Goal: Information Seeking & Learning: Find specific fact

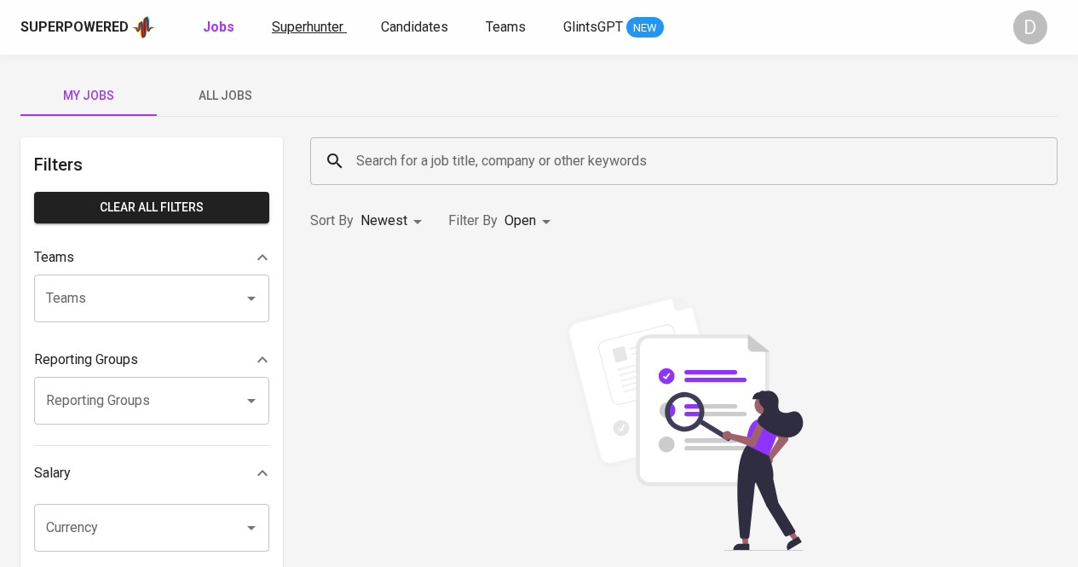
click at [315, 38] on link "Superhunter" at bounding box center [309, 27] width 75 height 21
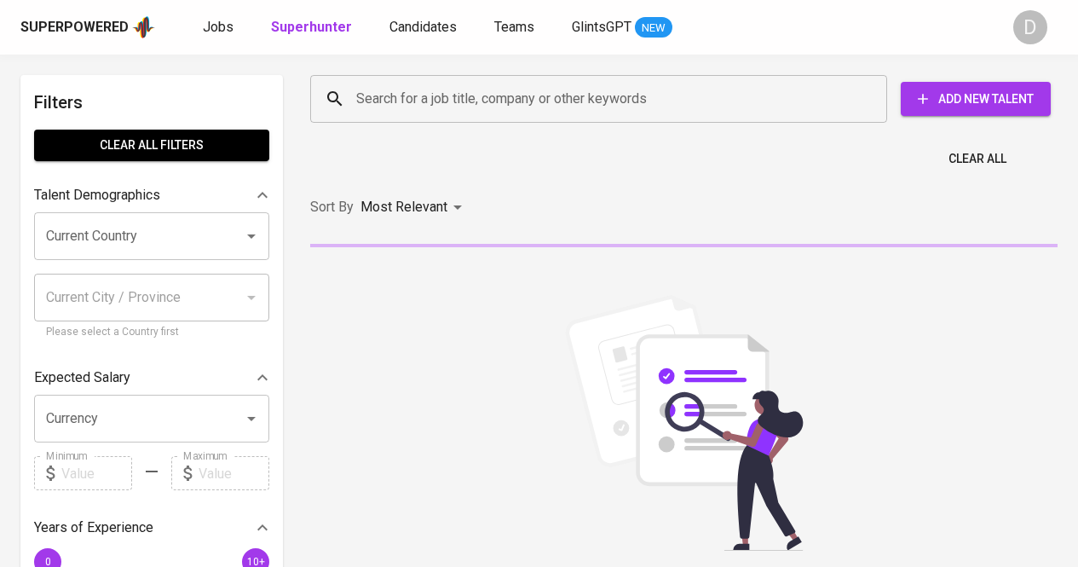
click at [425, 107] on input "Search for a job title, company or other keywords" at bounding box center [603, 99] width 502 height 32
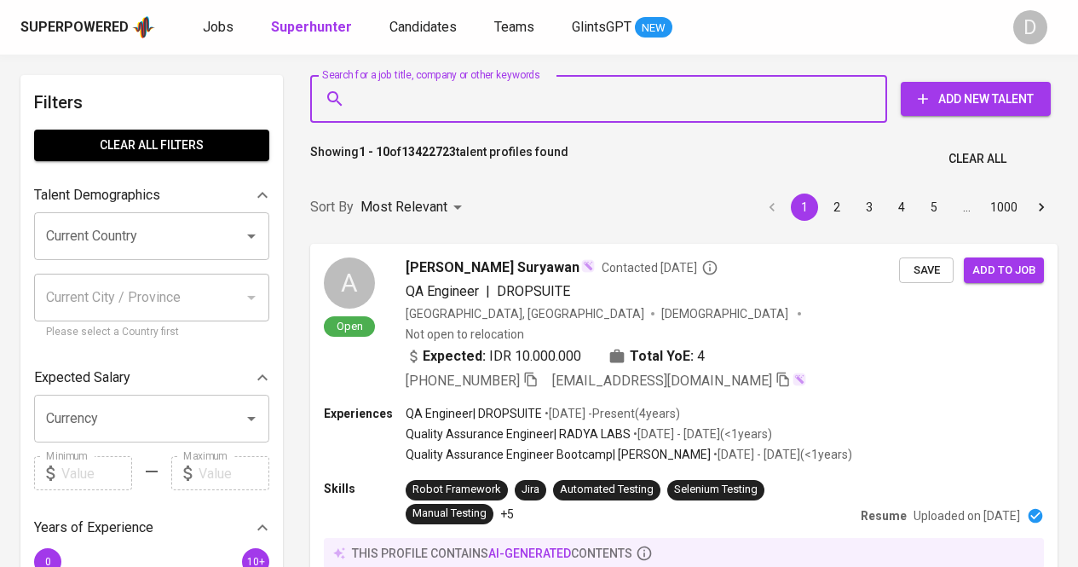
paste input "Agus Budiyanto"
type input "Agus Budiyanto"
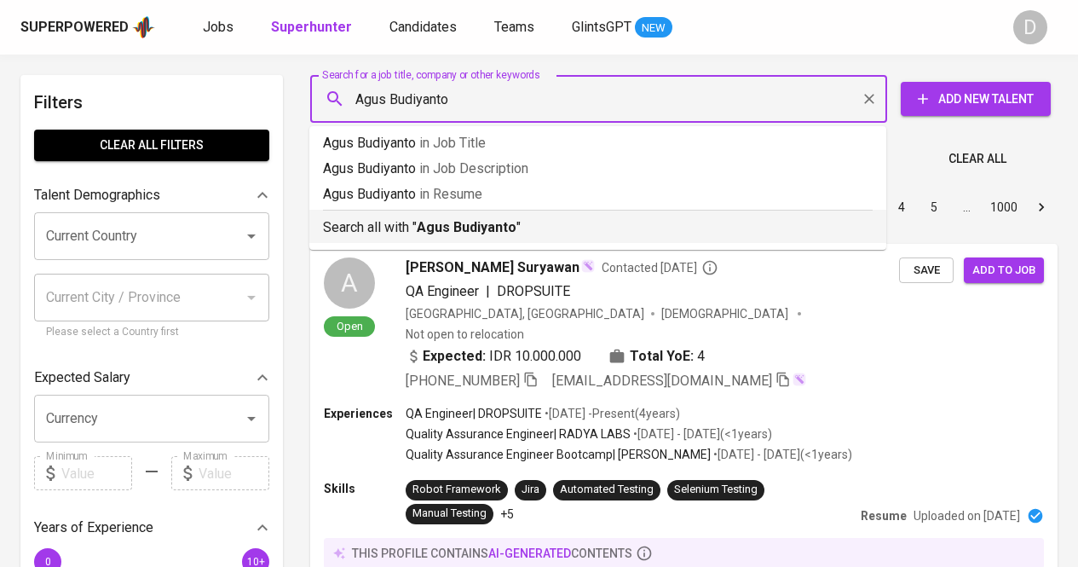
click at [737, 229] on p "Search all with " Agus Budiyanto "" at bounding box center [598, 227] width 550 height 20
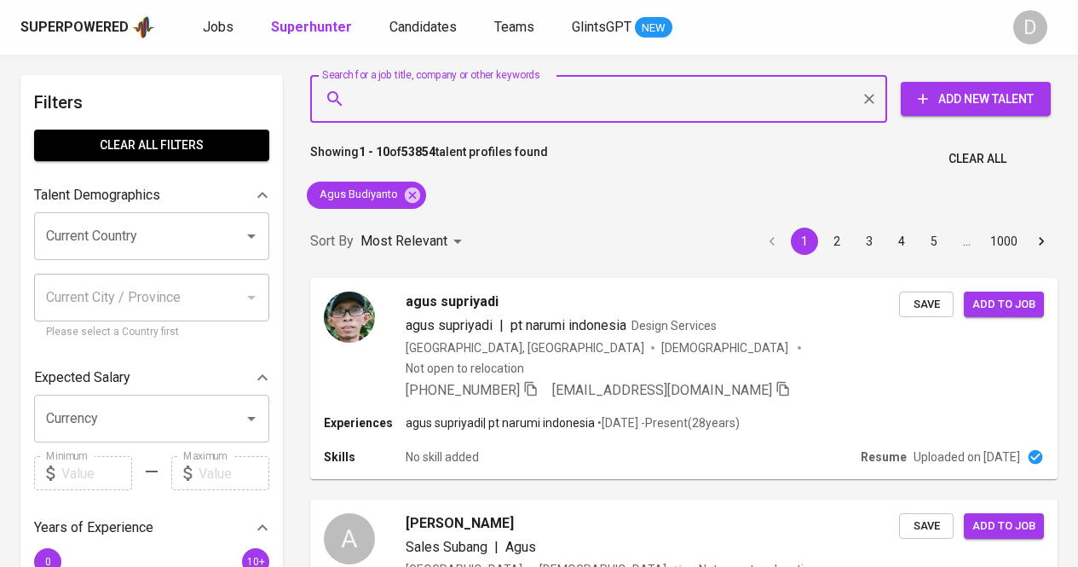
type input "PT Boilermech Indonesia"
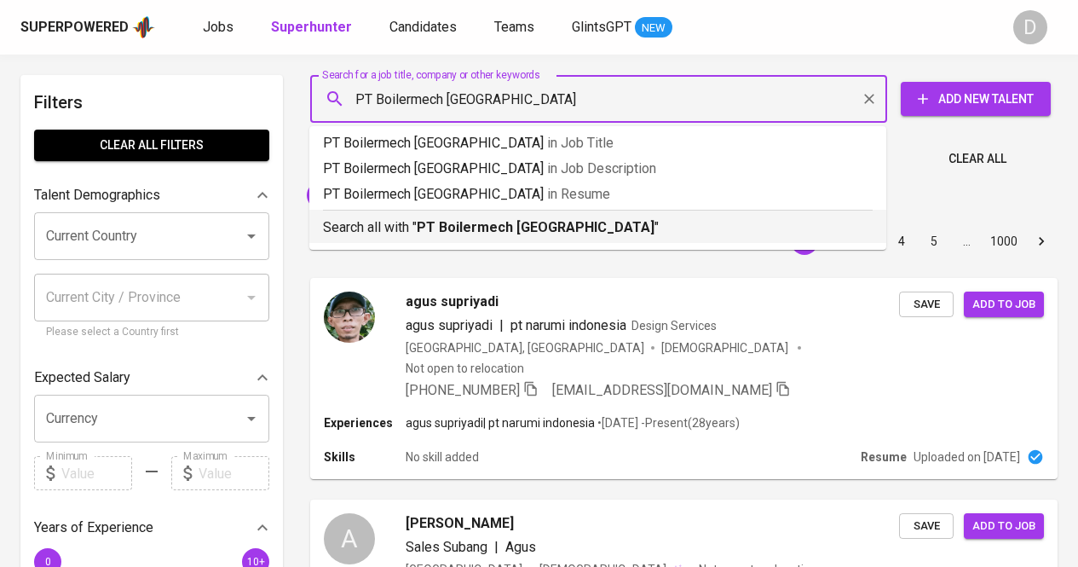
click at [512, 231] on b "PT Boilermech Indonesia" at bounding box center [536, 227] width 238 height 16
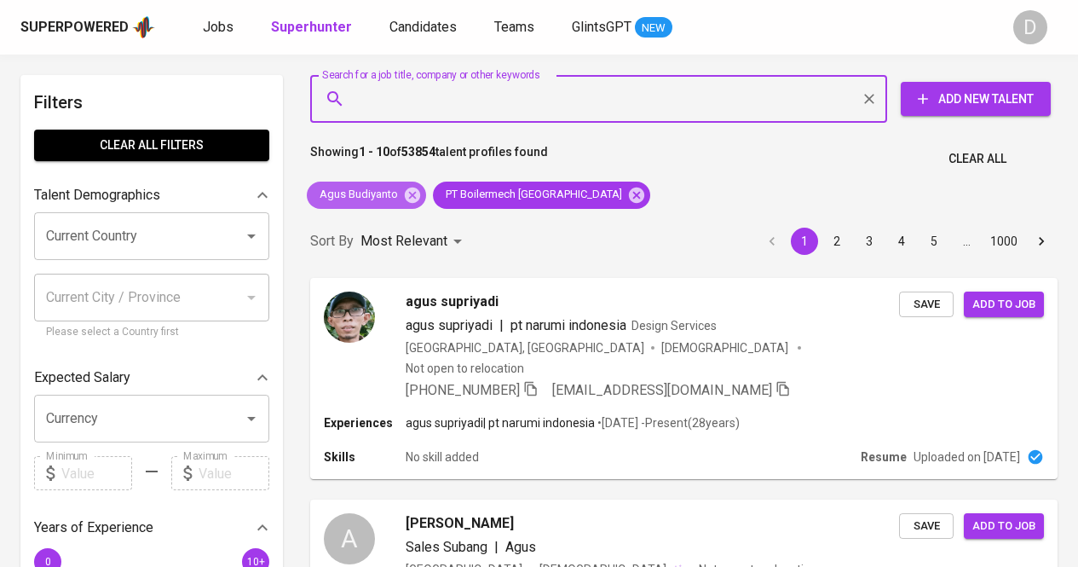
click at [417, 194] on icon at bounding box center [412, 194] width 15 height 15
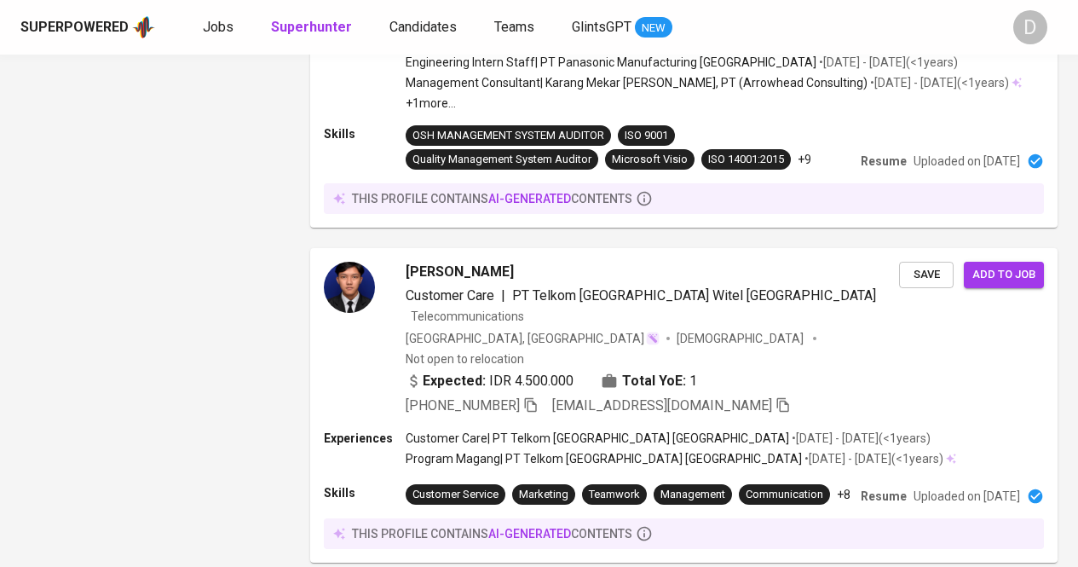
scroll to position [2172, 0]
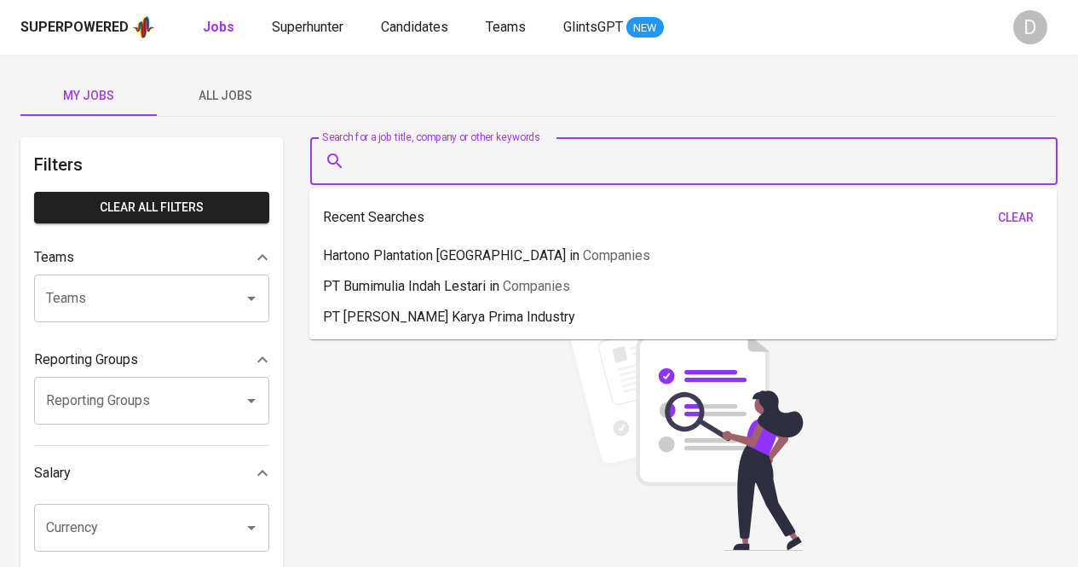
click at [440, 165] on input "Search for a job title, company or other keywords" at bounding box center [688, 161] width 673 height 32
paste input "[PERSON_NAME] adytia"
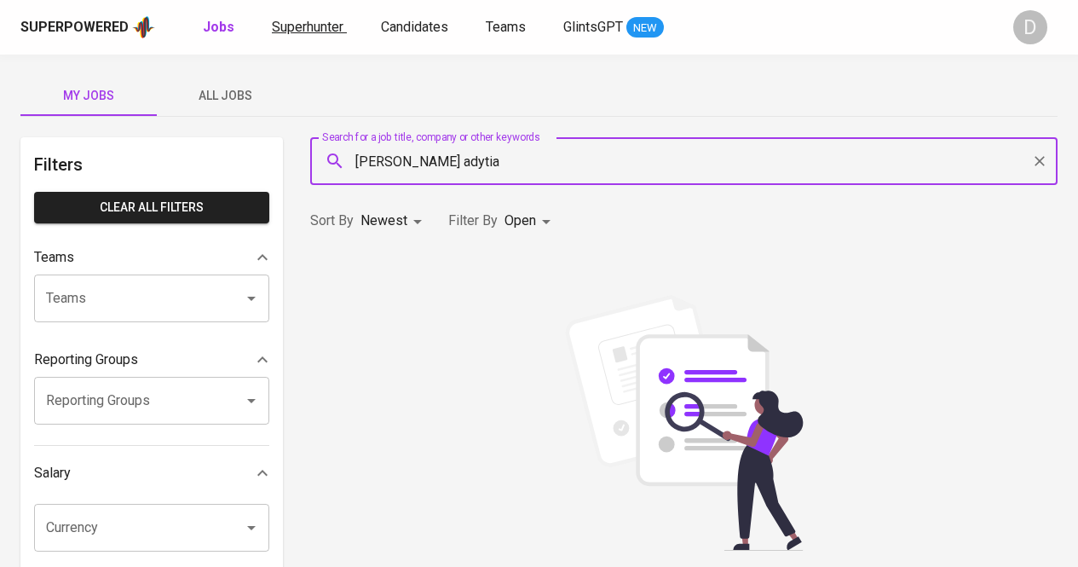
type input "[PERSON_NAME] adytia"
click at [344, 26] on link "Superhunter" at bounding box center [309, 27] width 75 height 21
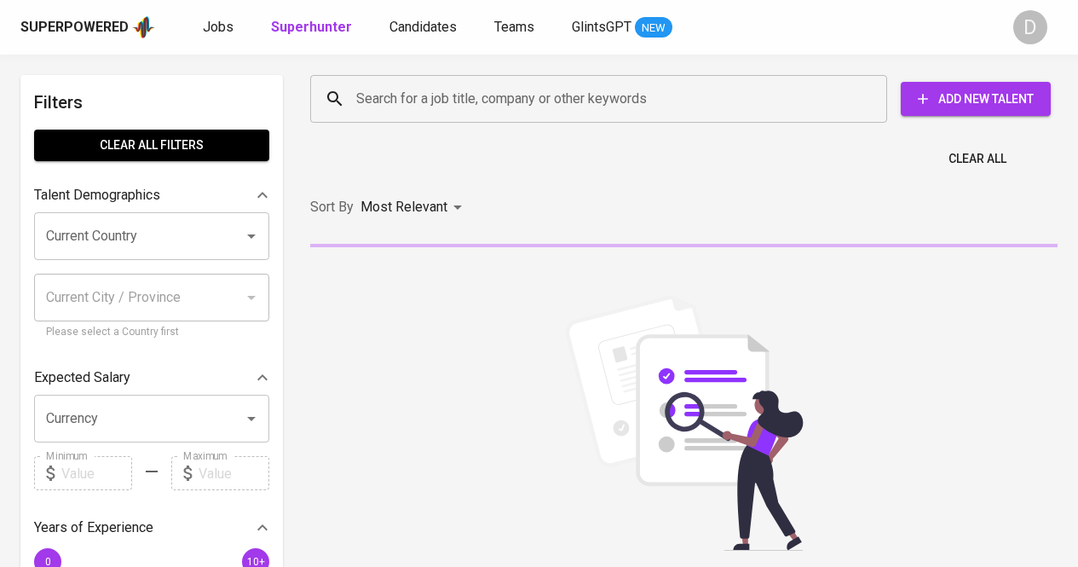
click at [463, 103] on input "Search for a job title, company or other keywords" at bounding box center [603, 99] width 502 height 32
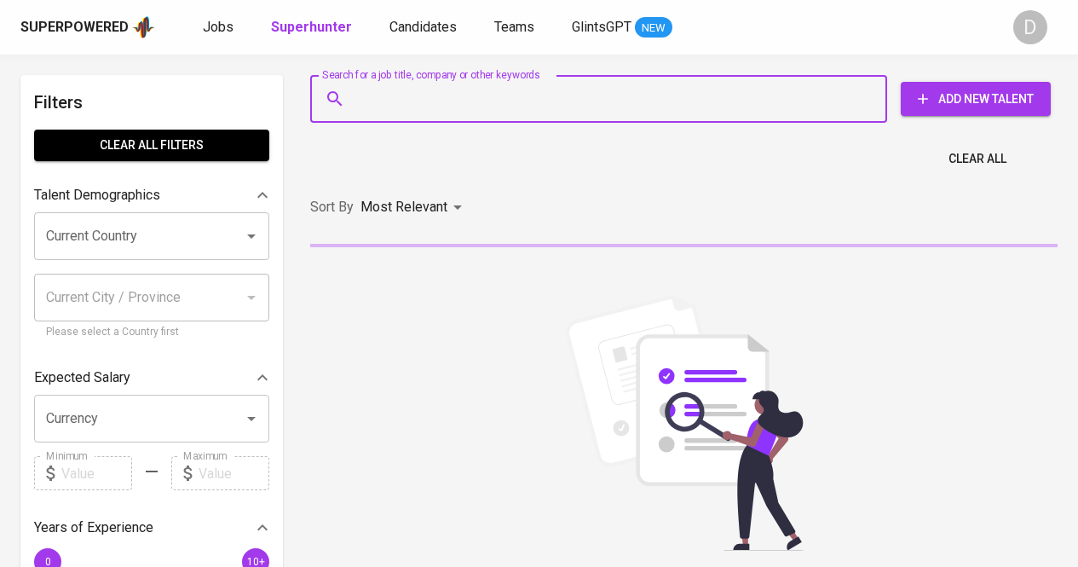
paste input "[PERSON_NAME] adytia"
type input "[PERSON_NAME] adytia"
click at [463, 101] on input "[PERSON_NAME] adytia" at bounding box center [603, 99] width 502 height 32
click at [518, 100] on input "[PERSON_NAME] adytia" at bounding box center [603, 99] width 502 height 32
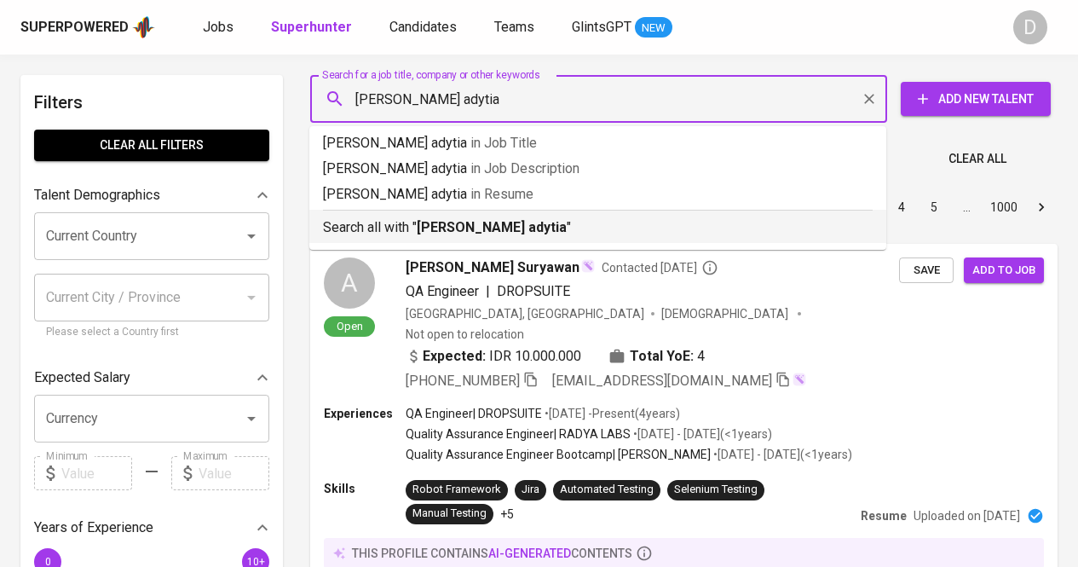
click at [442, 221] on b "[PERSON_NAME] adytia" at bounding box center [492, 227] width 150 height 16
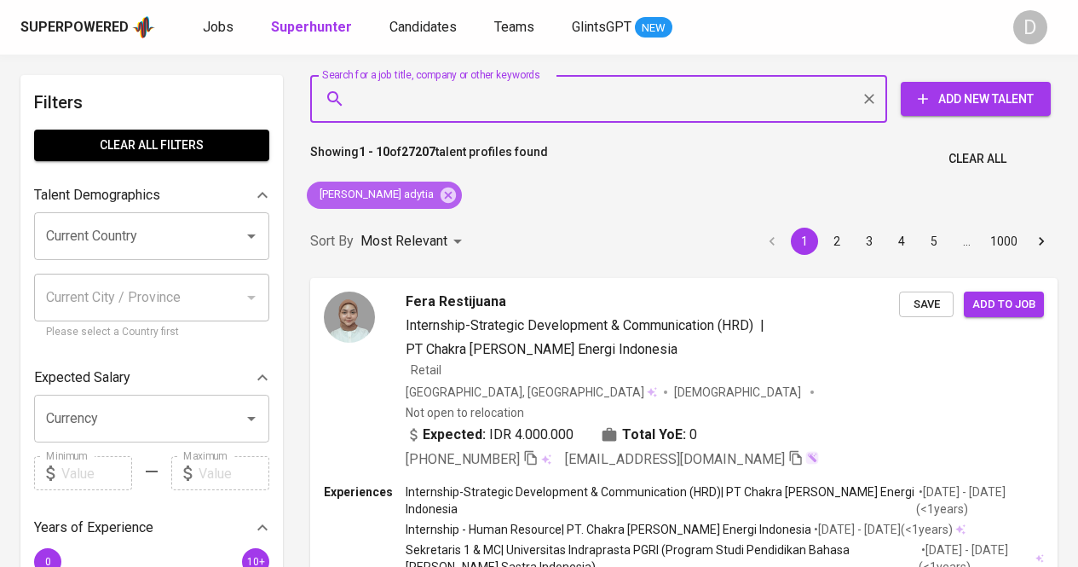
drag, startPoint x: 386, startPoint y: 195, endPoint x: 599, endPoint y: 9, distance: 283.3
click at [441, 195] on icon at bounding box center [448, 194] width 15 height 15
click at [489, 103] on input "Search for a job title, company or other keywords" at bounding box center [603, 99] width 502 height 32
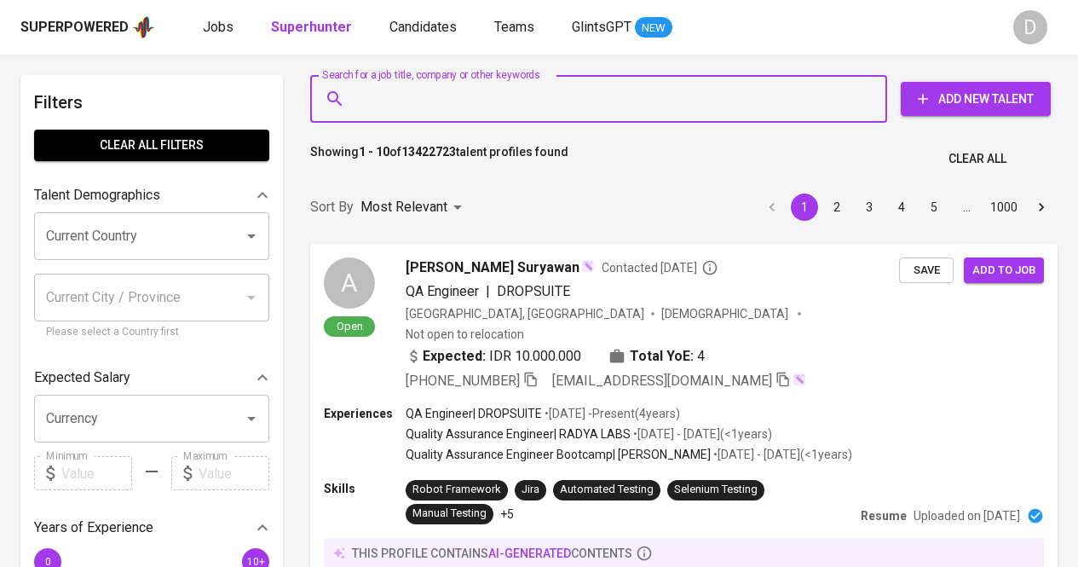
paste input "[PERSON_NAME]"
type input "[PERSON_NAME]"
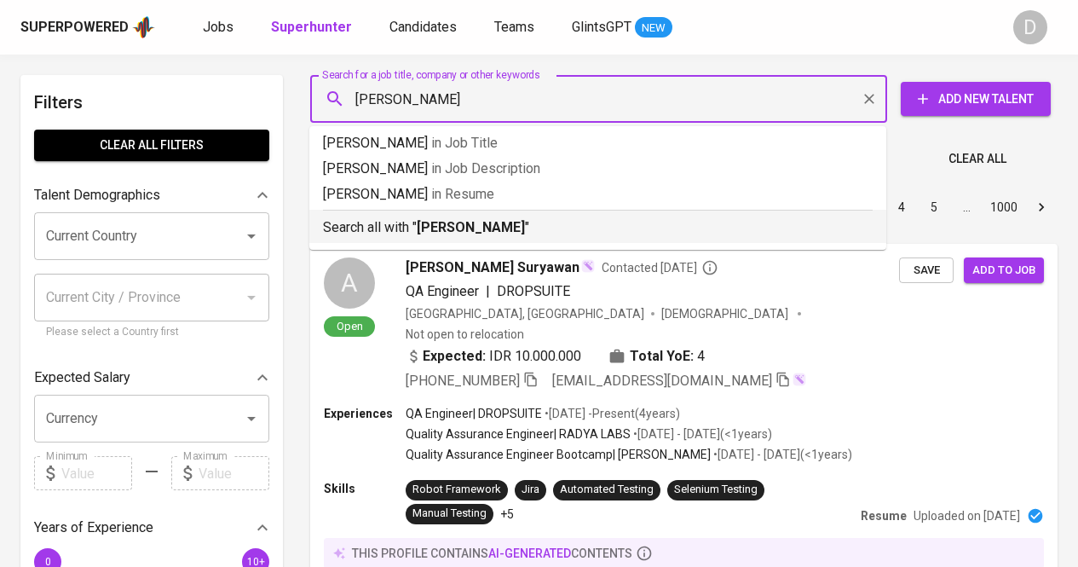
click at [559, 233] on p "Search all with " [PERSON_NAME] "" at bounding box center [598, 227] width 550 height 20
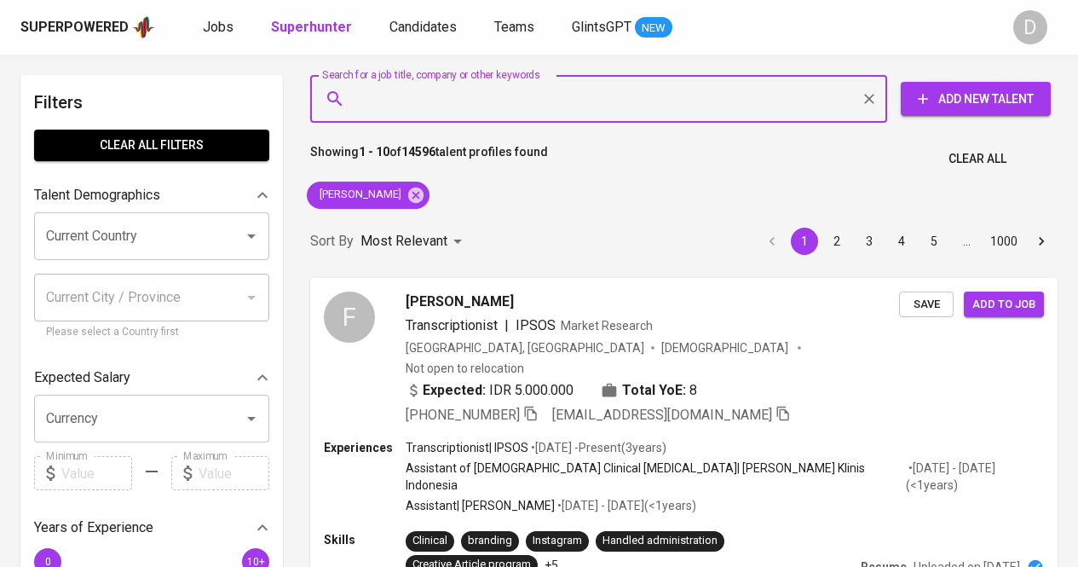
paste input "[PERSON_NAME]"
type input "[PERSON_NAME]"
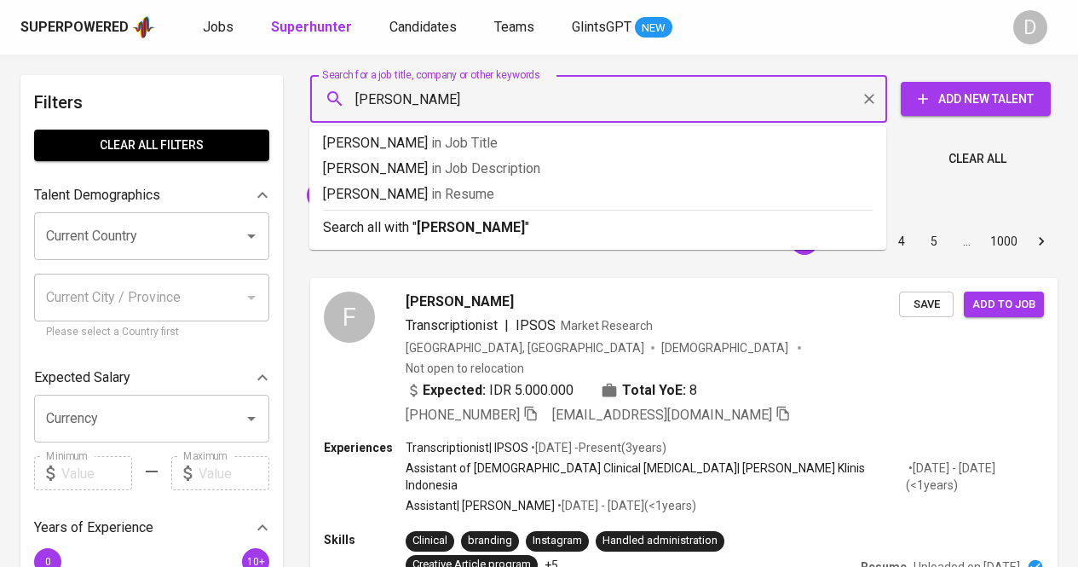
click at [787, 99] on input "[PERSON_NAME]" at bounding box center [603, 99] width 502 height 32
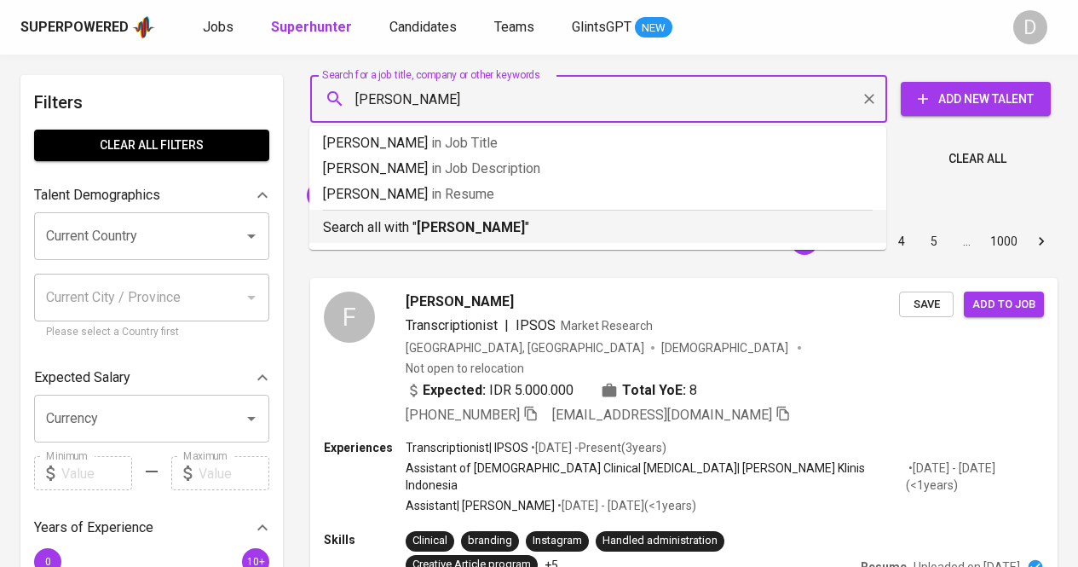
click at [564, 231] on p "Search all with " [PERSON_NAME] "" at bounding box center [598, 227] width 550 height 20
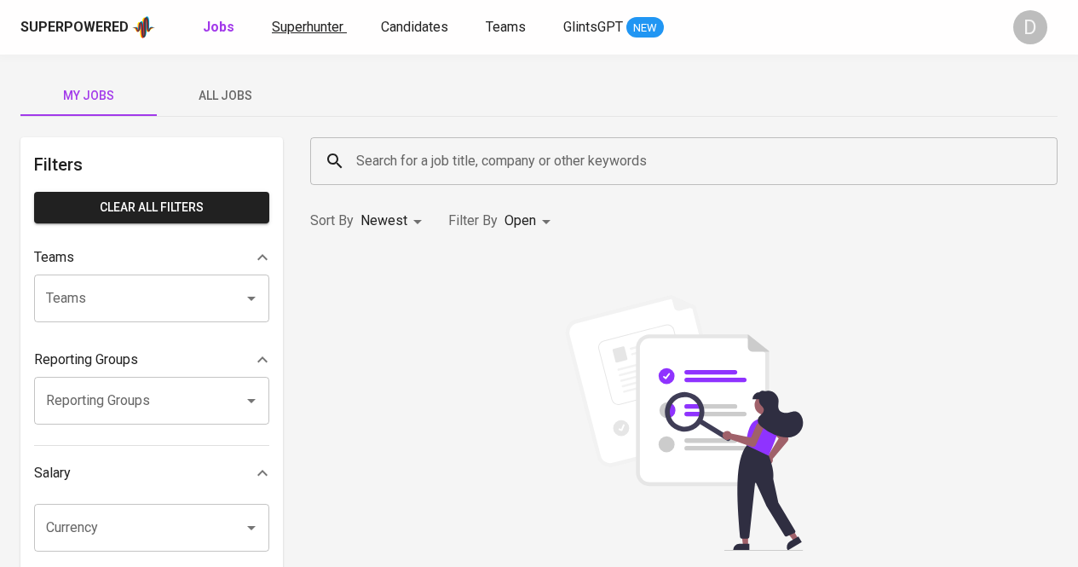
click at [304, 32] on span "Superhunter" at bounding box center [308, 27] width 72 height 16
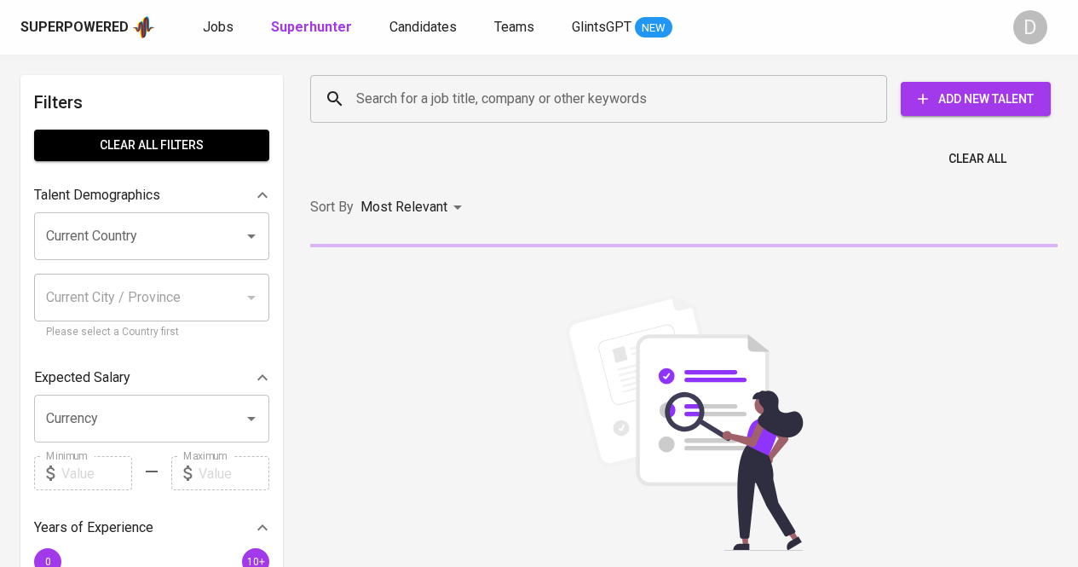
click at [405, 96] on input "Search for a job title, company or other keywords" at bounding box center [603, 99] width 502 height 32
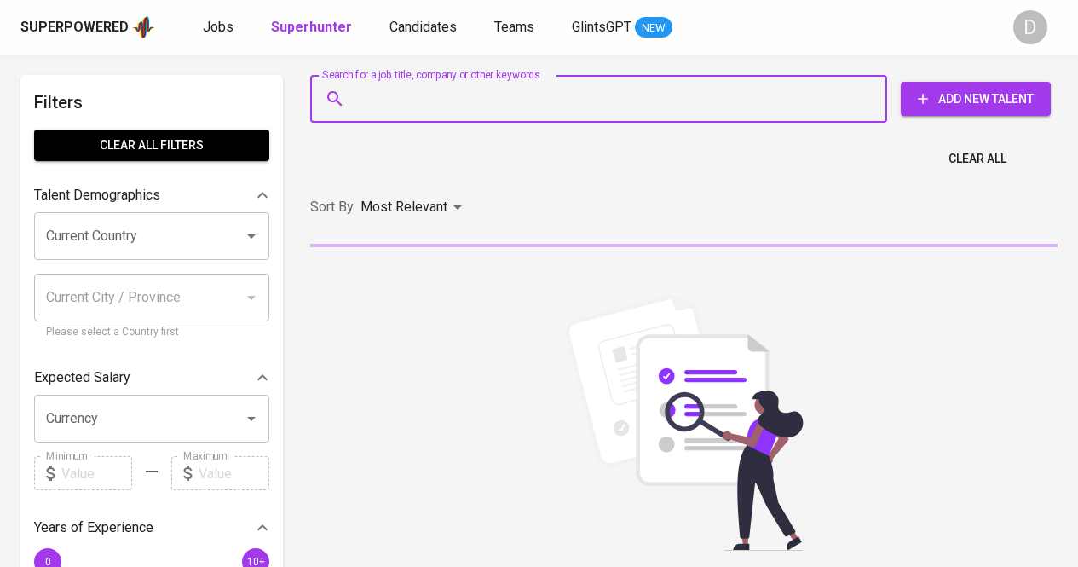
paste input "Aditia Hudaya"
type input "Aditia Hudaya"
click at [460, 99] on input "Aditia Hudaya" at bounding box center [603, 99] width 502 height 32
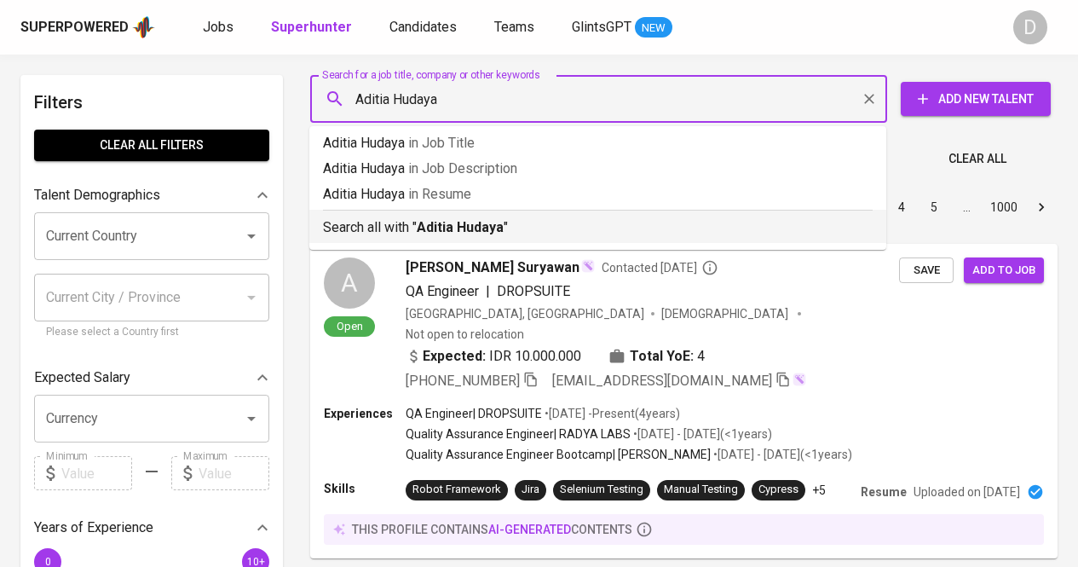
click at [487, 217] on div "Search all with " Aditia Hudaya "" at bounding box center [598, 224] width 550 height 28
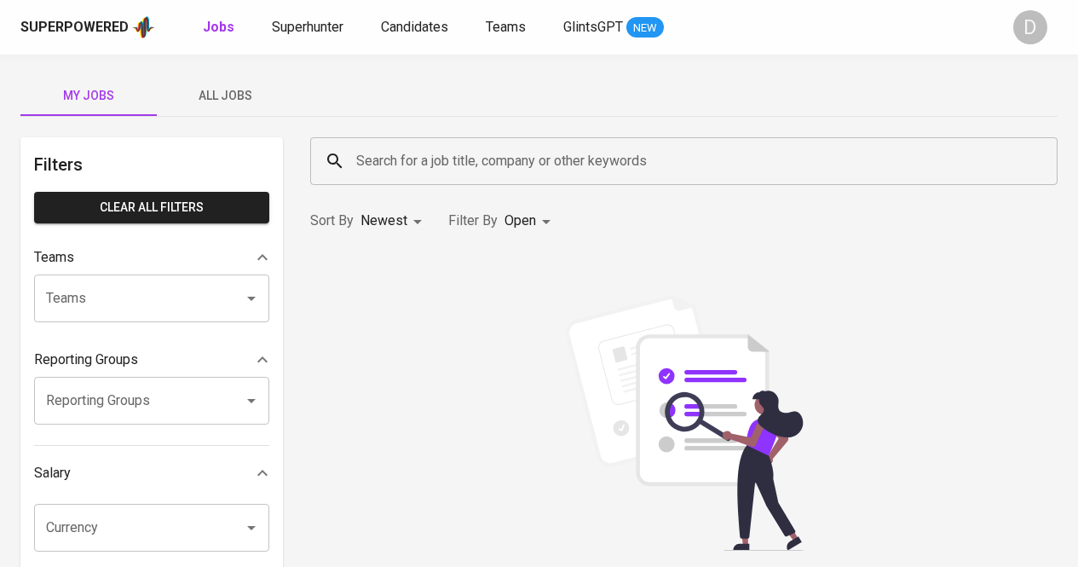
click at [522, 139] on div "Search for a job title, company or other keywords" at bounding box center [684, 161] width 748 height 48
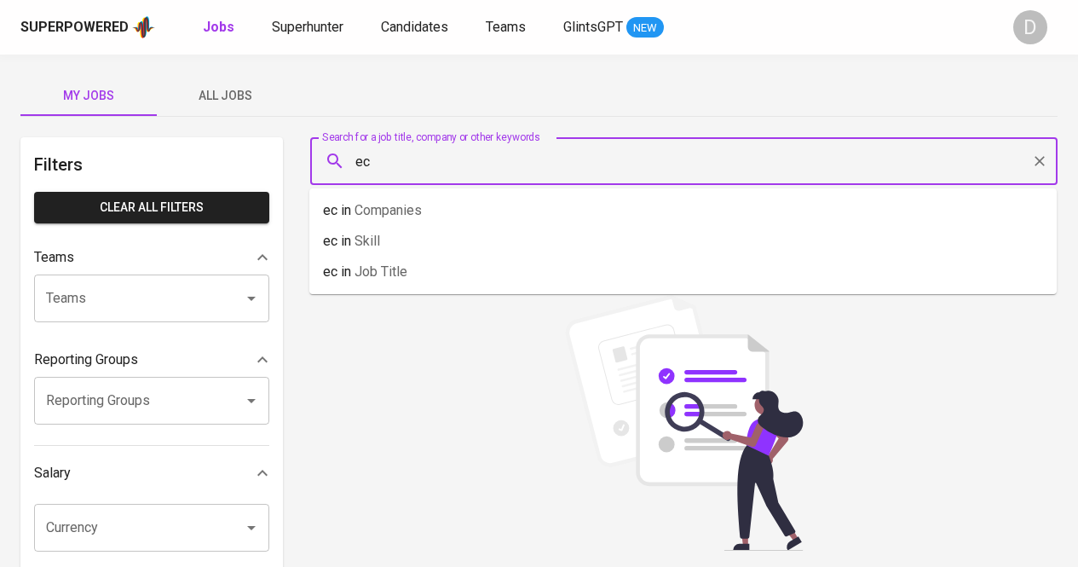
type input "e"
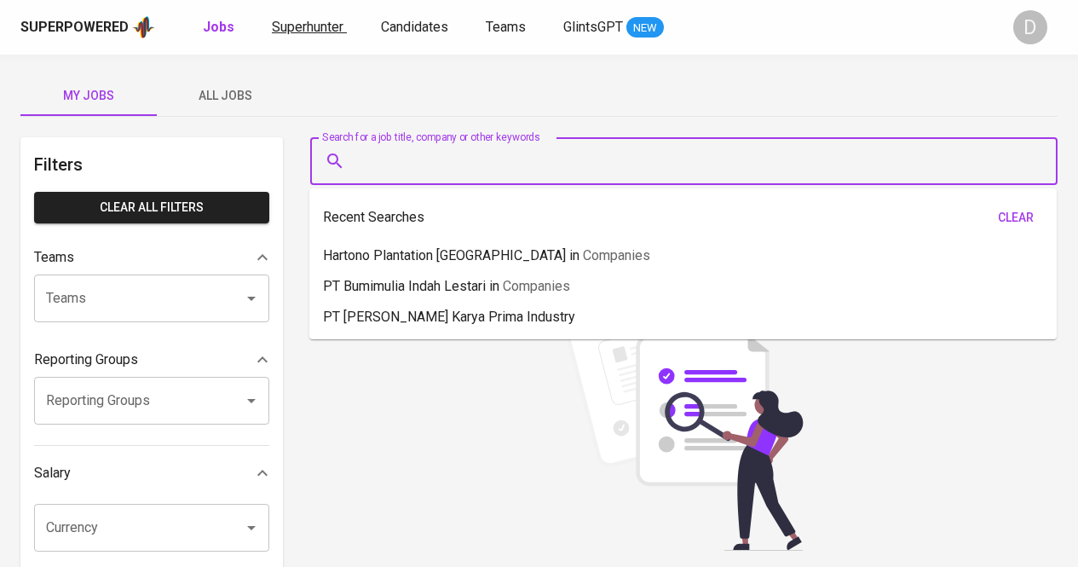
click at [310, 24] on span "Superhunter" at bounding box center [308, 27] width 72 height 16
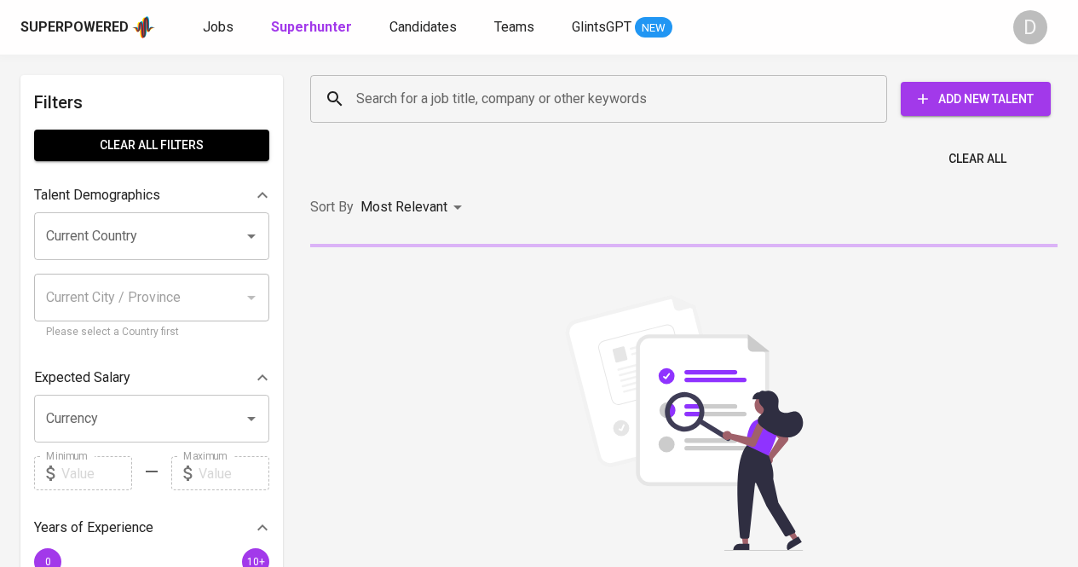
click at [542, 114] on input "Search for a job title, company or other keywords" at bounding box center [603, 99] width 502 height 32
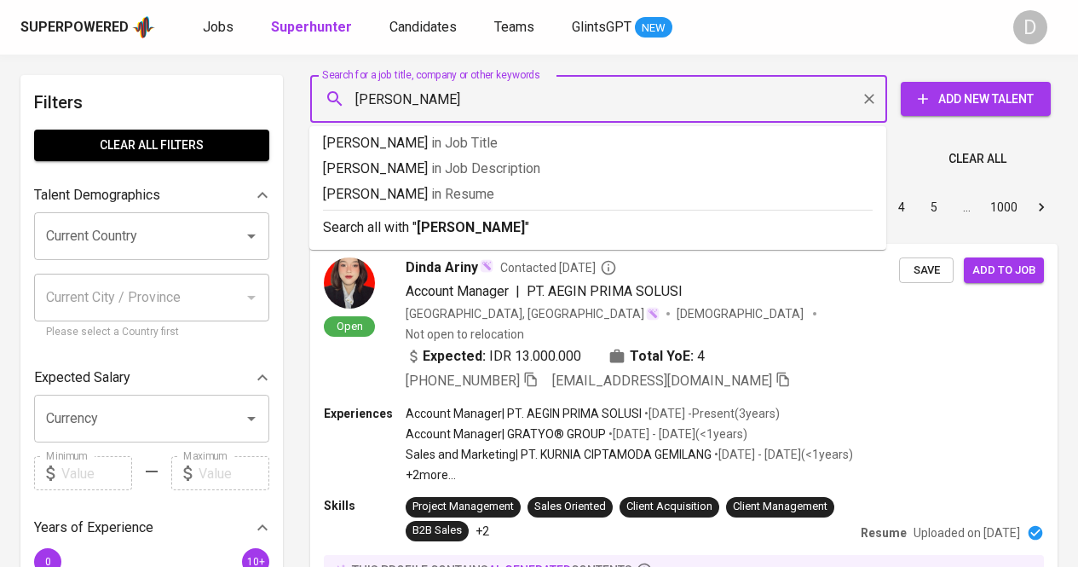
type input "[PERSON_NAME]"
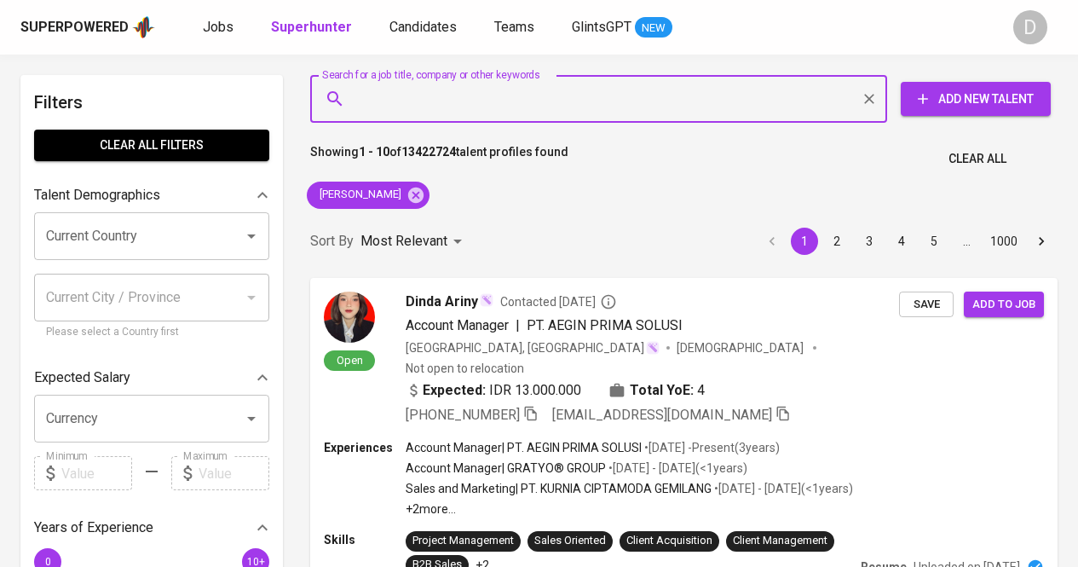
click at [492, 224] on div "Sort By Most Relevant MOST_RELEVANT 1 2 3 4 5 … 1000" at bounding box center [684, 242] width 768 height 52
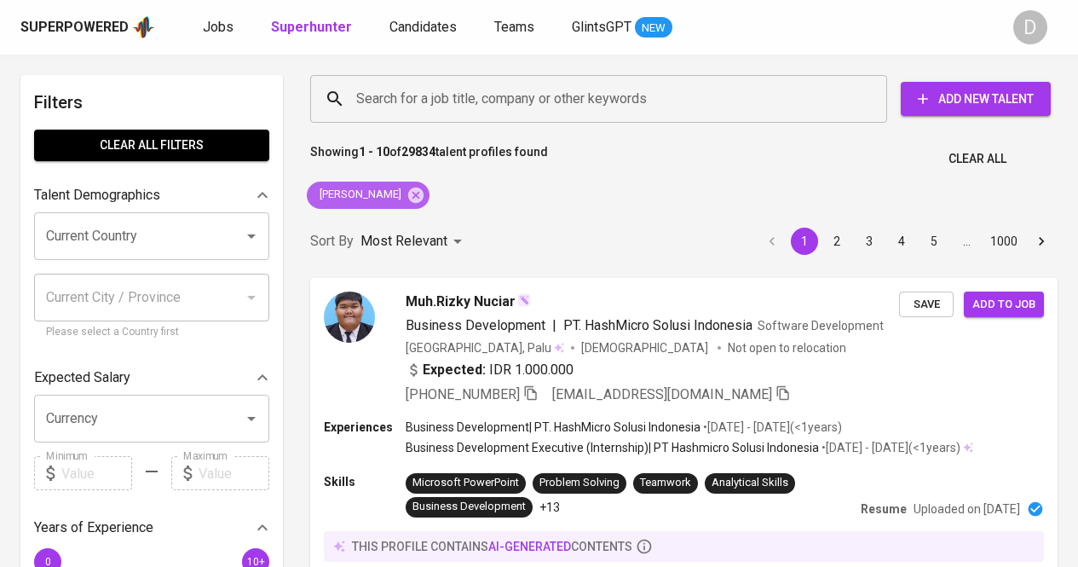
click at [408, 192] on icon at bounding box center [415, 194] width 15 height 15
click at [478, 102] on input "Search for a job title, company or other keywords" at bounding box center [603, 99] width 502 height 32
click at [390, 226] on div "Most Relevant" at bounding box center [414, 242] width 107 height 32
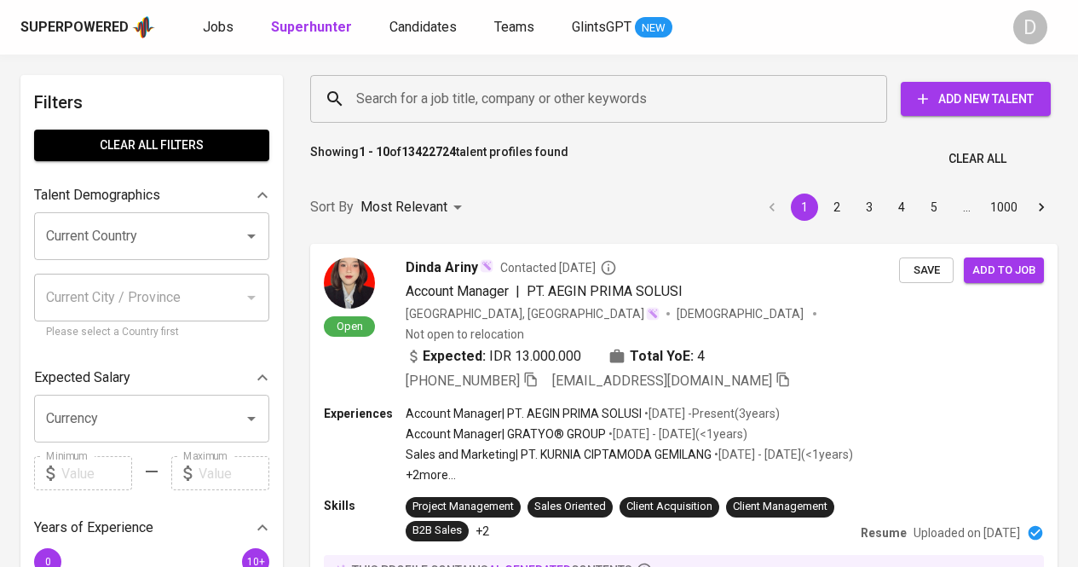
click at [490, 91] on input "Search for a job title, company or other keywords" at bounding box center [603, 99] width 502 height 32
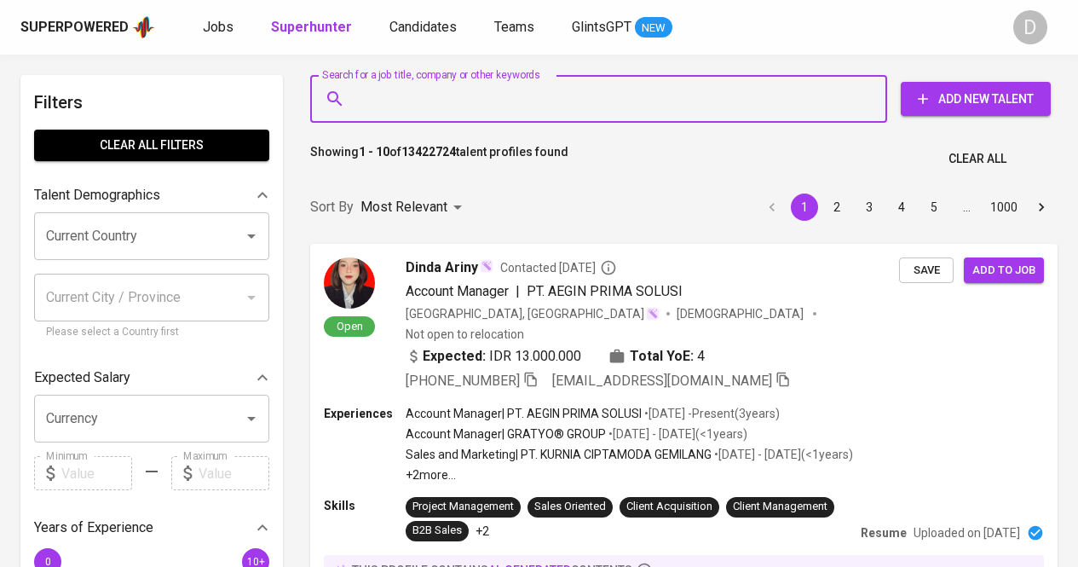
paste input "PT Sinergi Daya Mitra"
type input "PT Sinergi Daya Mitra"
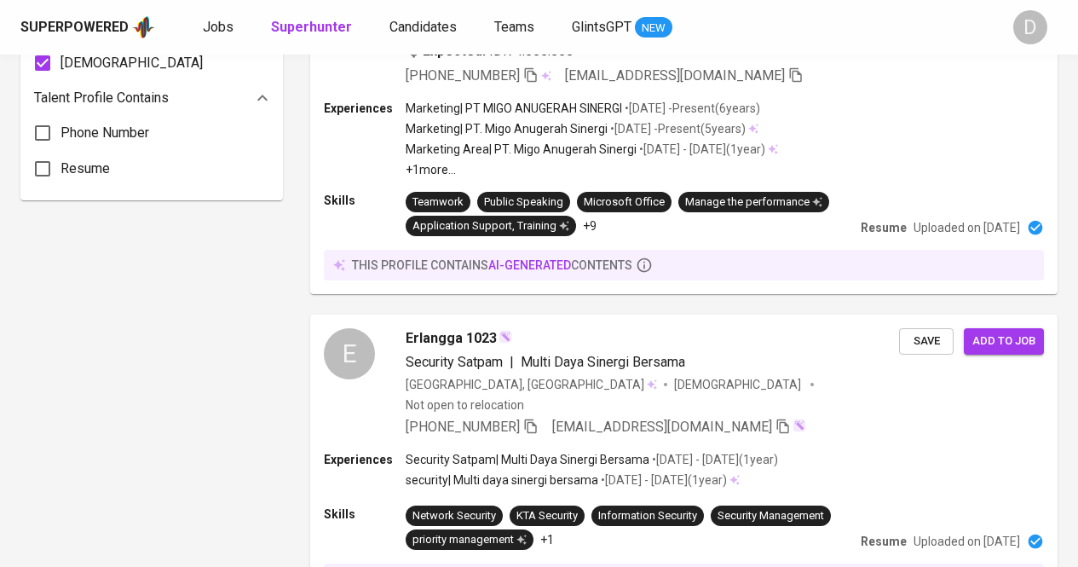
scroll to position [1315, 0]
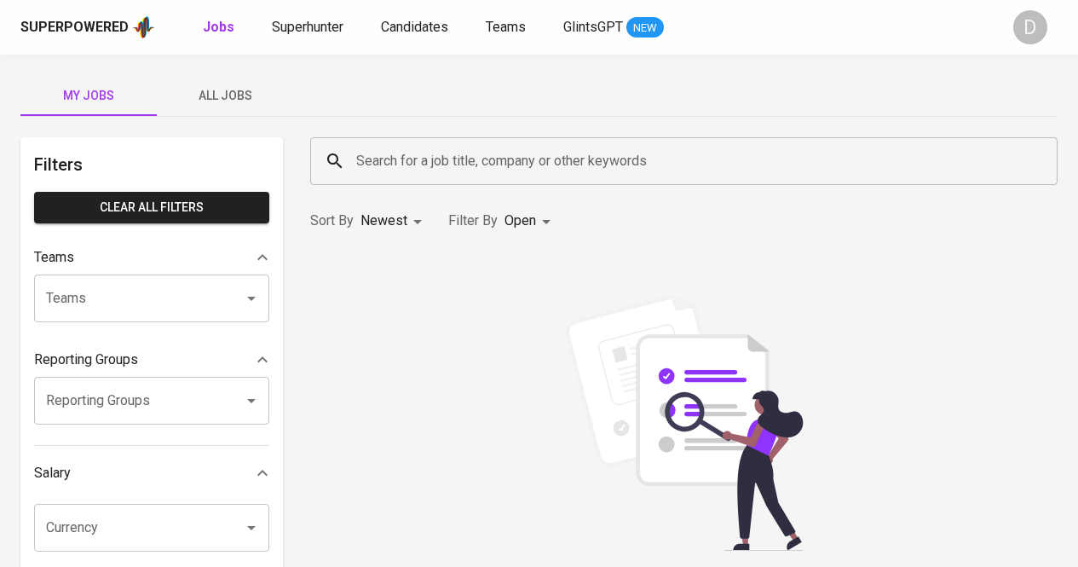
click at [266, 32] on div "Jobs Superhunter Candidates Teams GlintsGPT NEW" at bounding box center [433, 27] width 461 height 21
click at [307, 23] on span "Superhunter" at bounding box center [308, 27] width 72 height 16
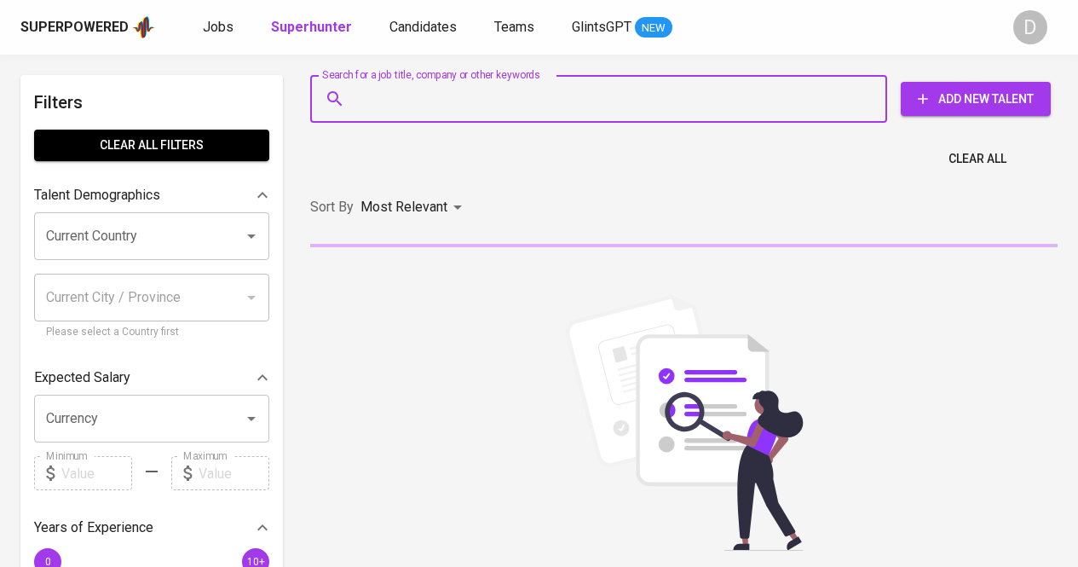
click at [640, 95] on input "Search for a job title, company or other keywords" at bounding box center [603, 99] width 502 height 32
paste input "PT Indo Inovasi Teknologi"
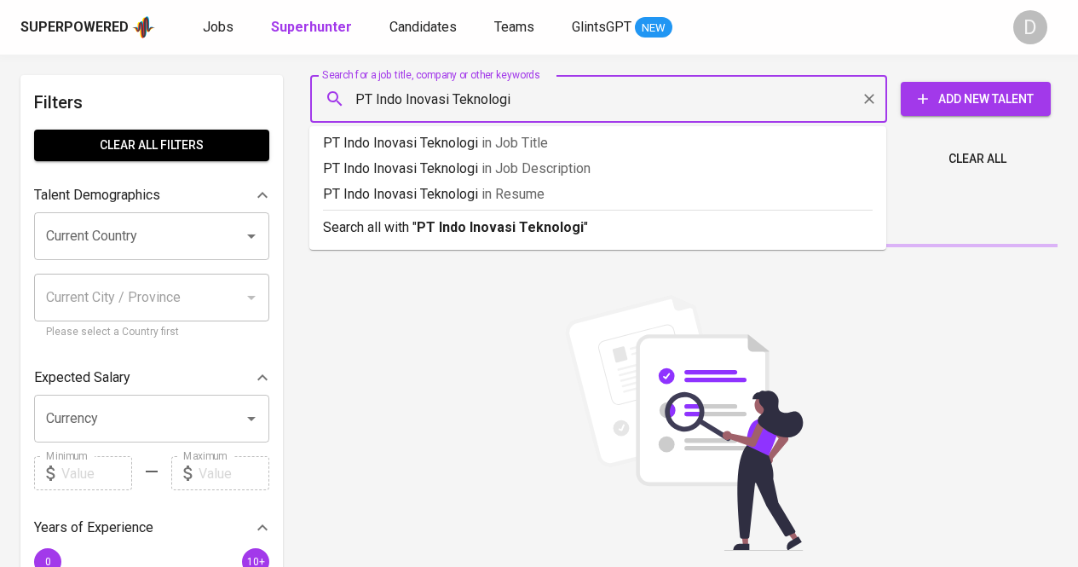
type input "PT Indo Inovasi Teknologi"
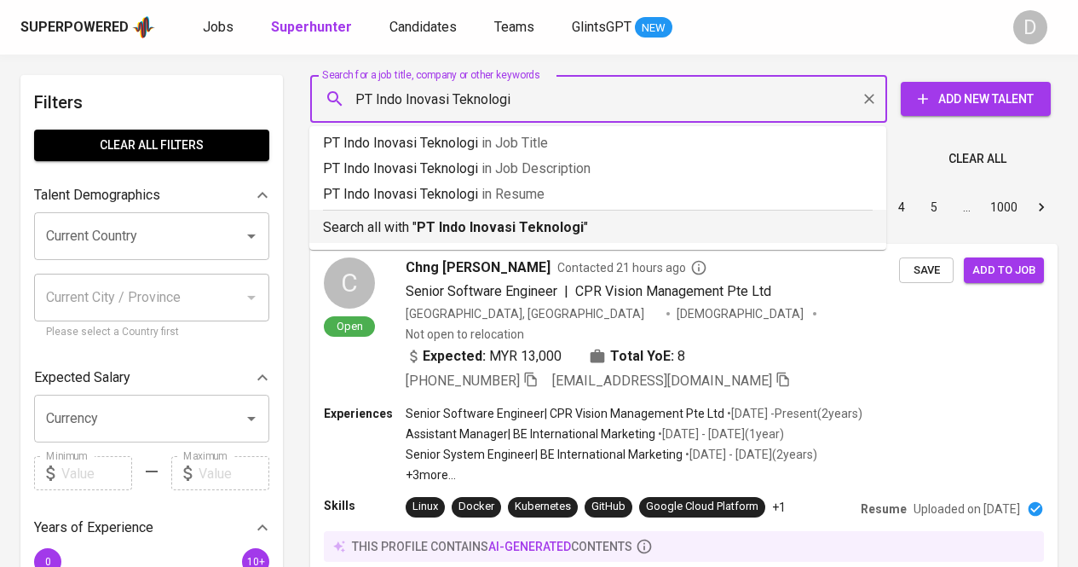
click at [580, 231] on p "Search all with " PT Indo Inovasi Teknologi "" at bounding box center [598, 227] width 550 height 20
click at [580, 231] on div "Sort By Most Relevant MOST_RELEVANT 1 2 3 4 5 … 1000" at bounding box center [684, 208] width 768 height 52
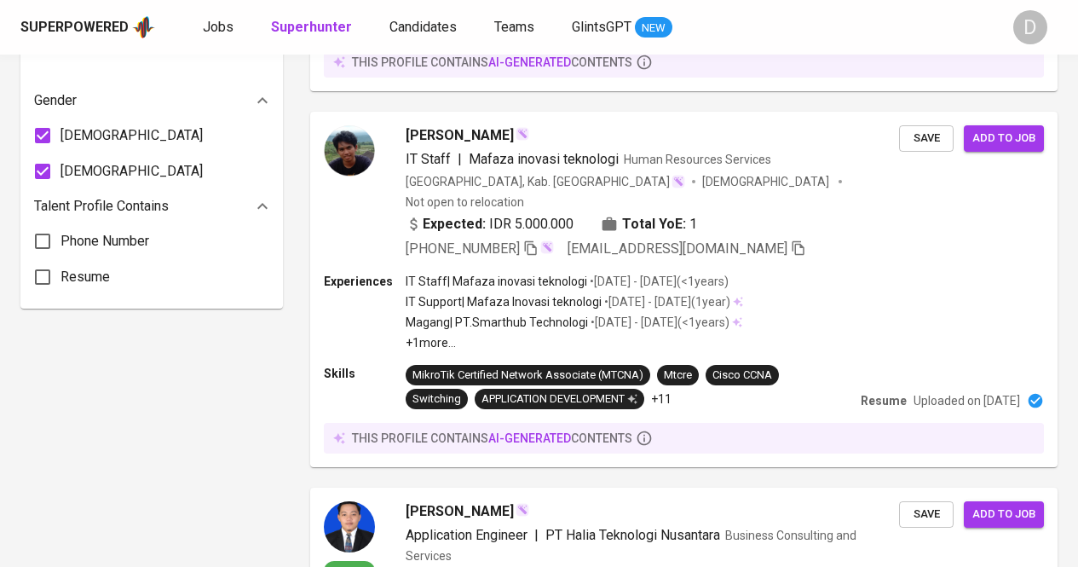
scroll to position [1183, 0]
